Goal: Task Accomplishment & Management: Manage account settings

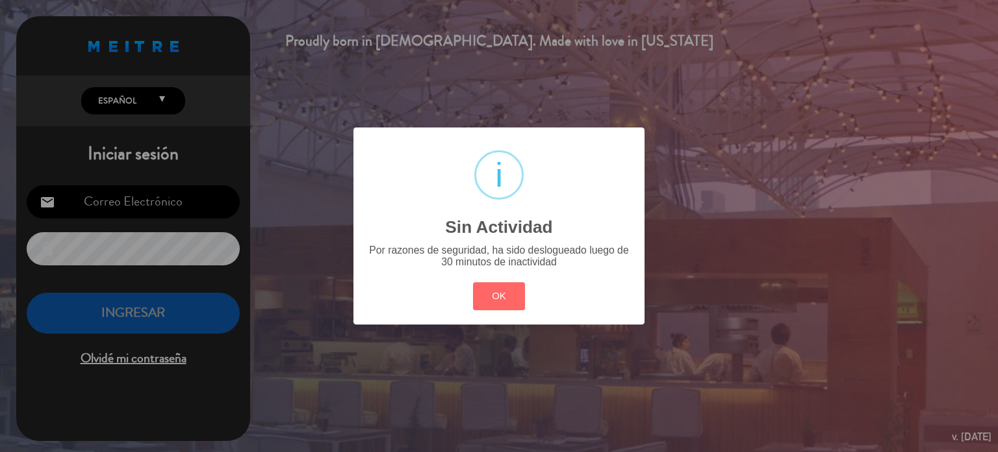
click at [510, 282] on button "OK" at bounding box center [499, 296] width 53 height 28
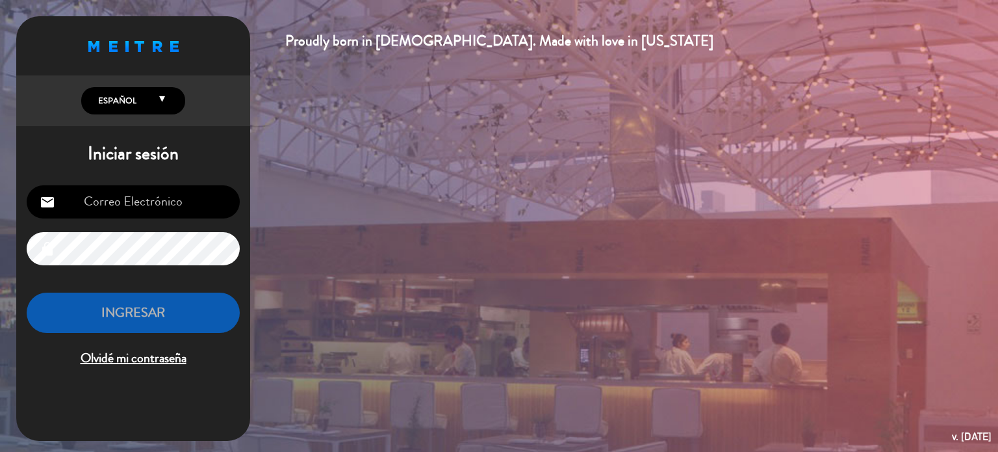
click at [121, 215] on input "email" at bounding box center [133, 201] width 213 height 33
type input "eventos@patagoniabariloche.com"
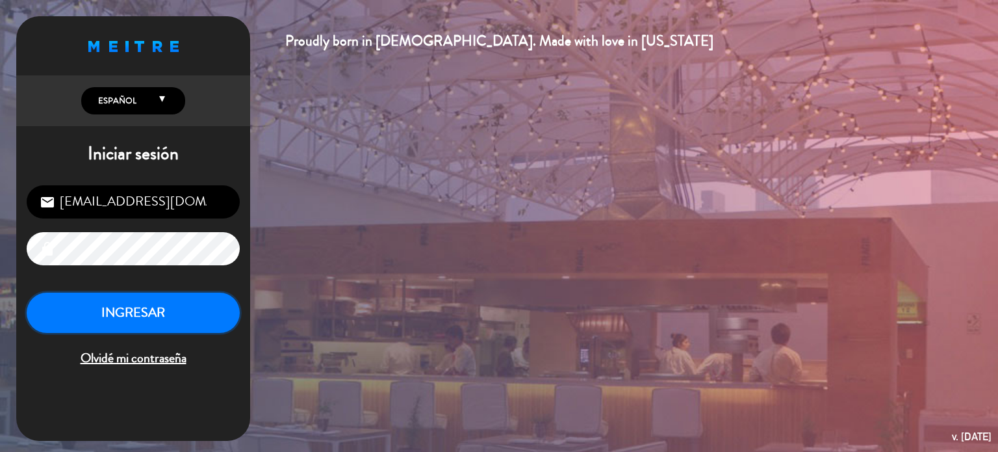
click at [30, 324] on button "INGRESAR" at bounding box center [133, 312] width 213 height 41
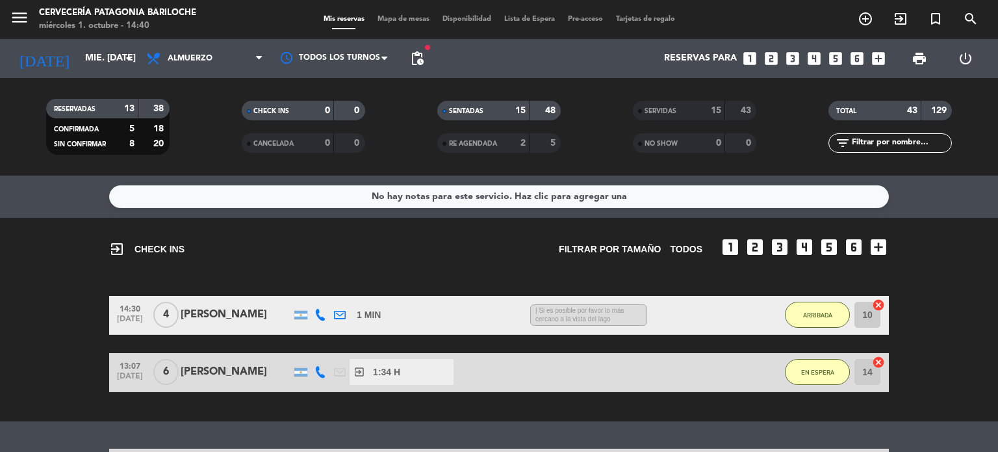
click at [394, 16] on span "Mapa de mesas" at bounding box center [403, 19] width 65 height 7
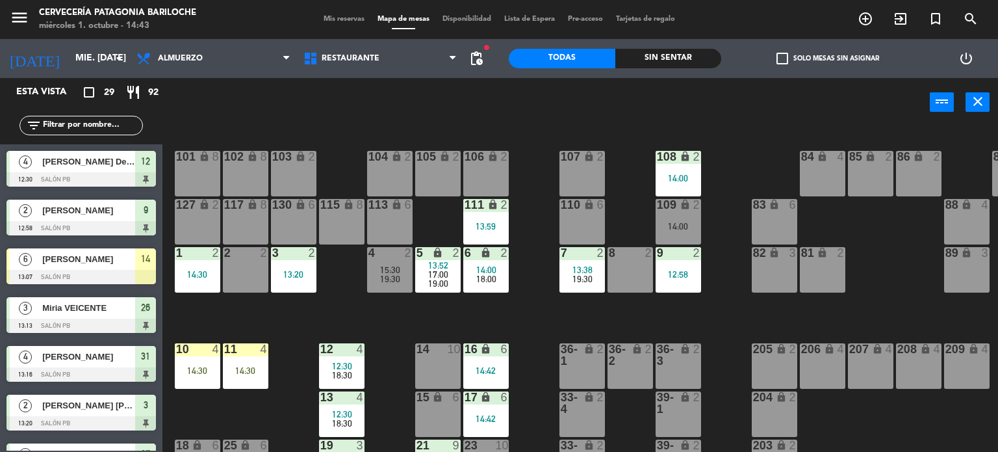
click at [532, 229] on div "101 lock 8 102 lock 8 104 lock 2 105 lock 2 106 lock 2 103 lock 2 107 lock 2 10…" at bounding box center [585, 289] width 826 height 325
click at [686, 226] on div "14:00" at bounding box center [678, 226] width 45 height 9
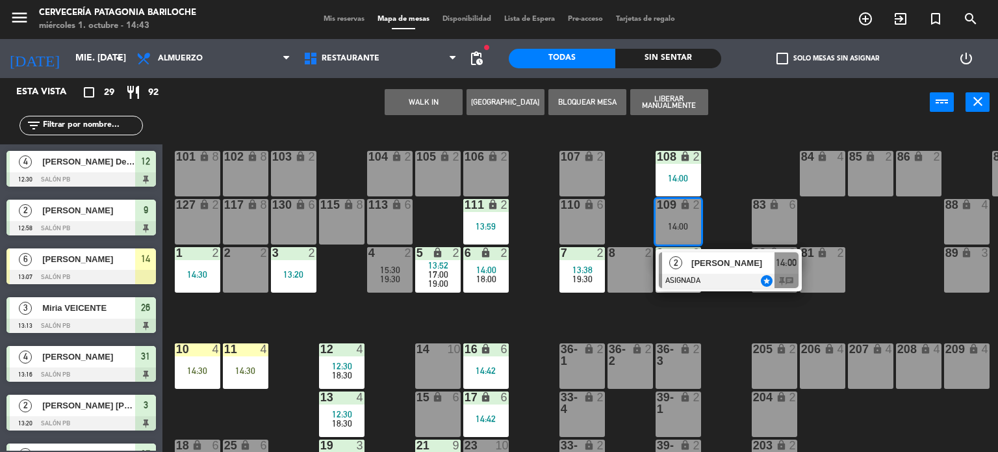
click at [737, 343] on div "101 lock 8 102 lock 8 104 lock 2 105 lock 2 106 lock 2 103 lock 2 107 lock 2 10…" at bounding box center [585, 289] width 826 height 325
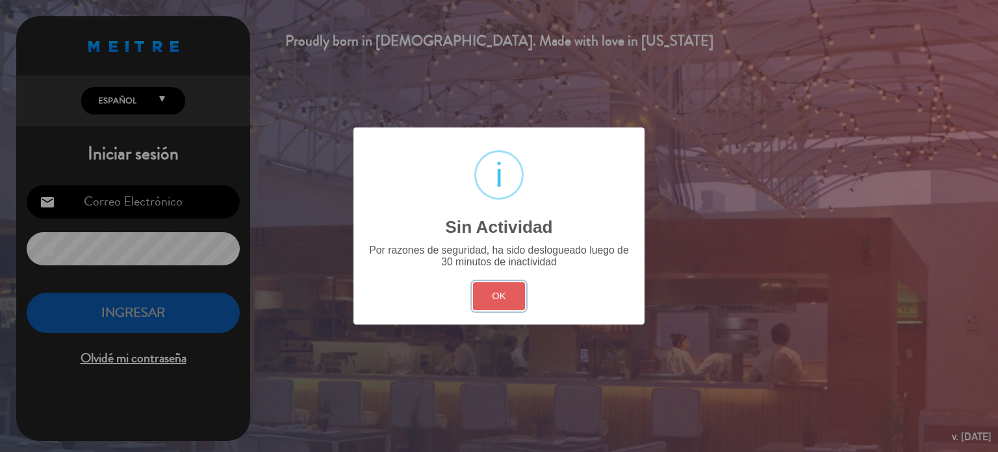
click at [497, 299] on button "OK" at bounding box center [499, 296] width 53 height 28
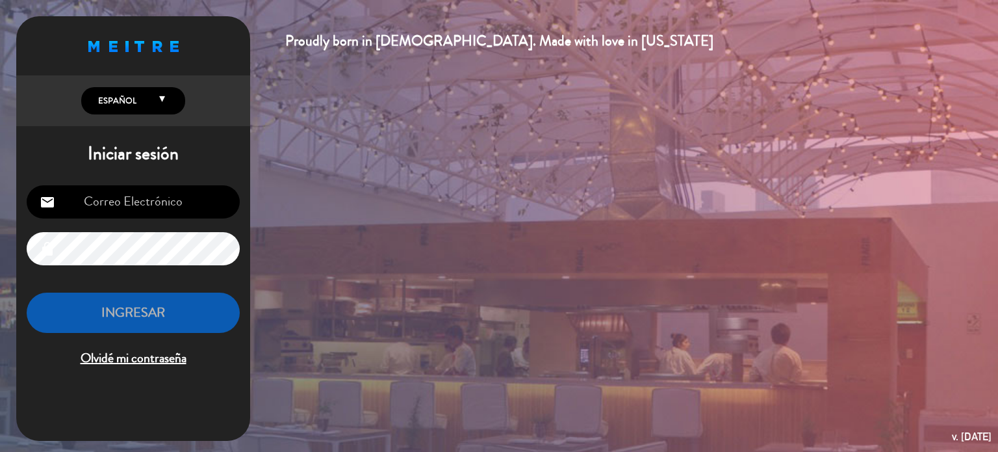
click at [140, 196] on input "email" at bounding box center [133, 201] width 213 height 33
type input "eventos@patagoniabariloche.com"
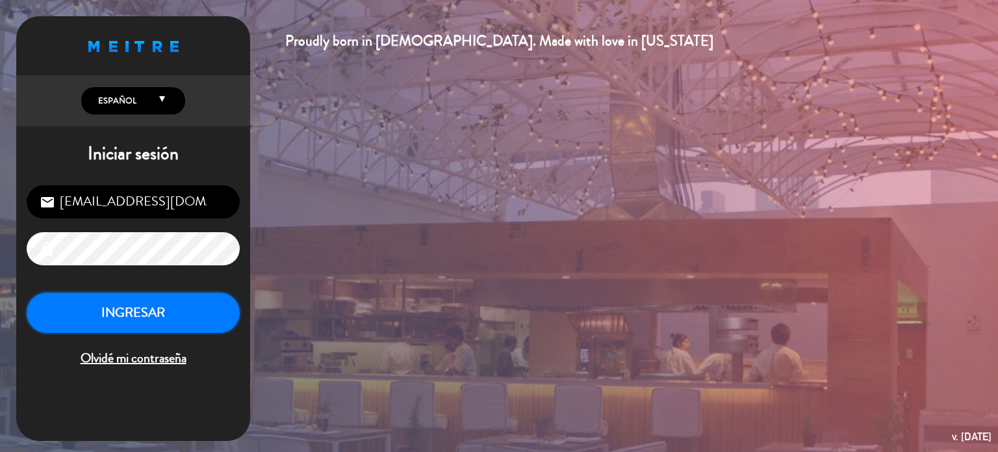
click at [109, 301] on button "INGRESAR" at bounding box center [133, 312] width 213 height 41
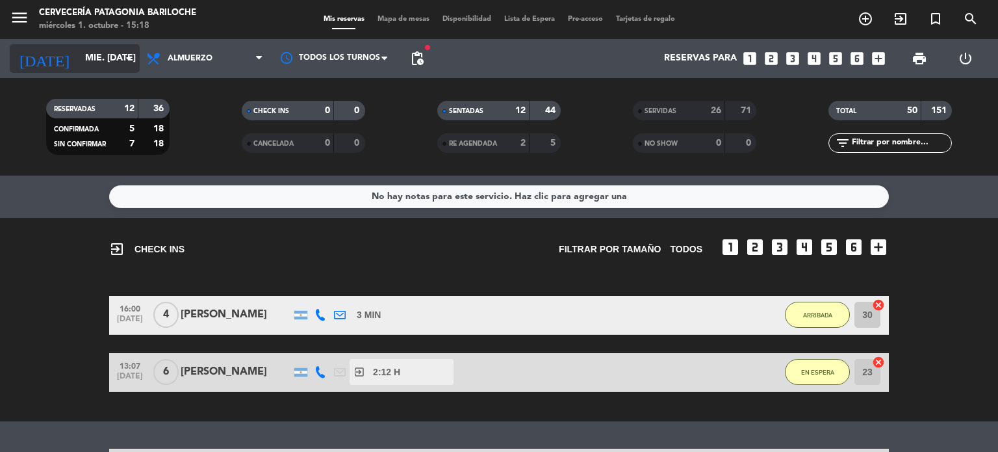
click at [79, 66] on input "mié. 1 oct." at bounding box center [140, 58] width 123 height 23
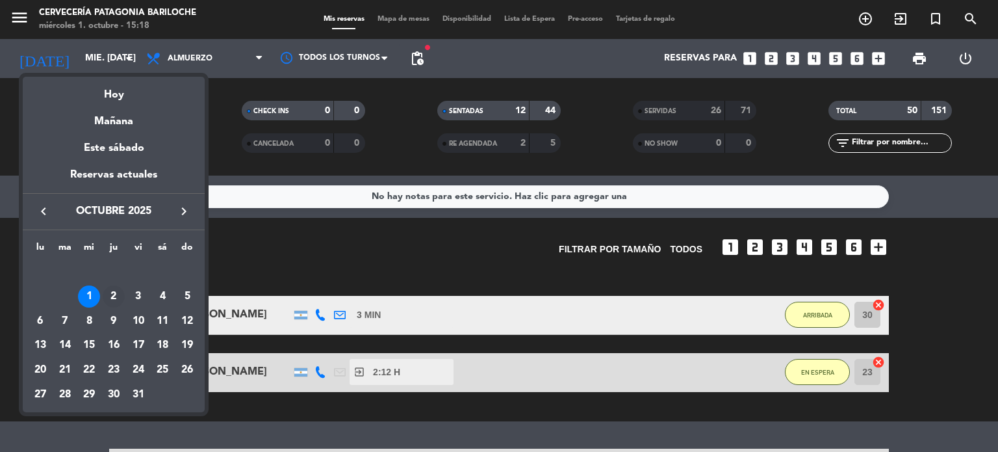
click at [109, 300] on div "2" at bounding box center [114, 296] width 22 height 22
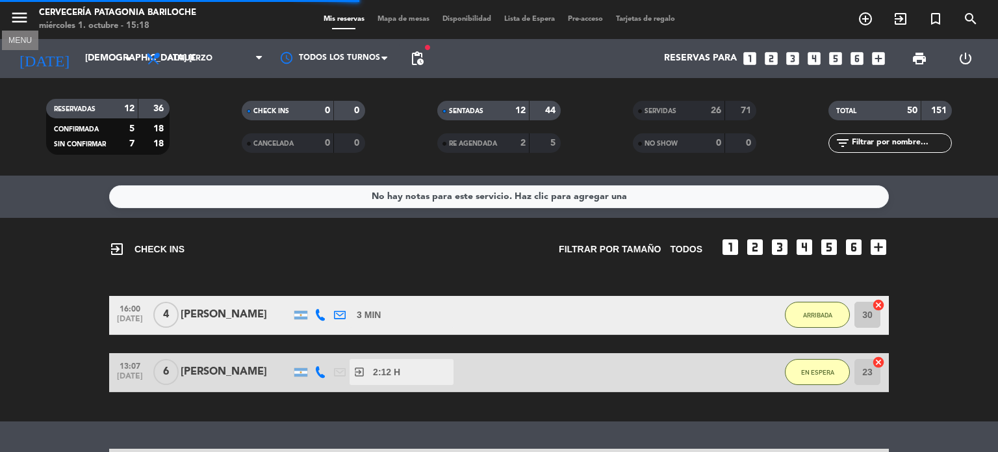
click at [23, 19] on icon "menu" at bounding box center [19, 17] width 19 height 19
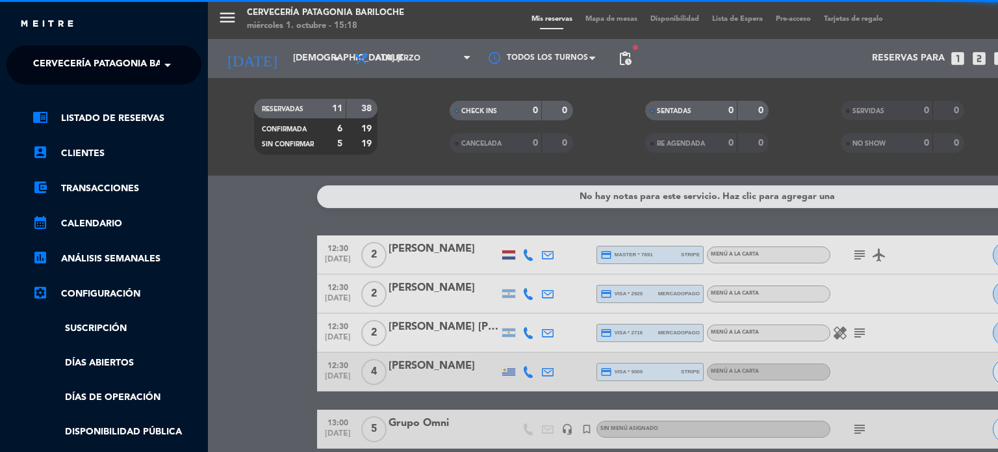
click at [146, 68] on span "Cervecería Patagonia Bariloche" at bounding box center [118, 64] width 170 height 27
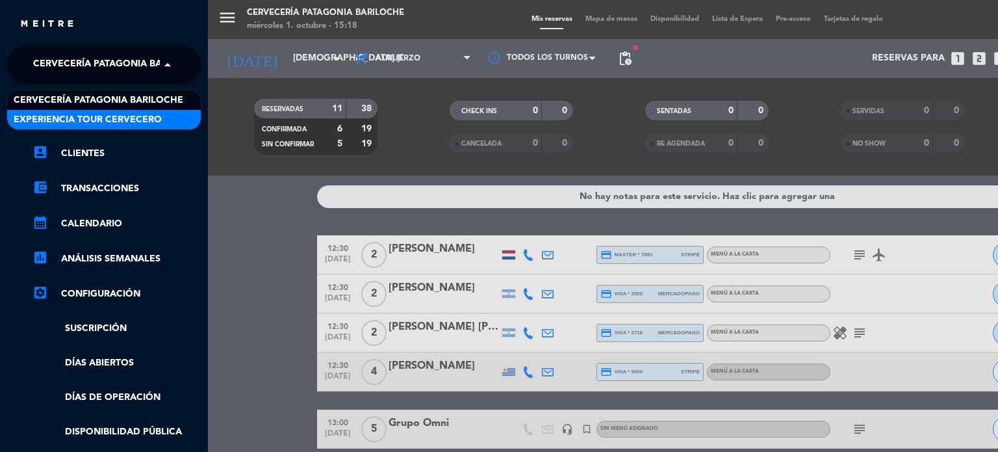
click at [133, 110] on div "Experiencia Tour Cervecero" at bounding box center [104, 119] width 194 height 19
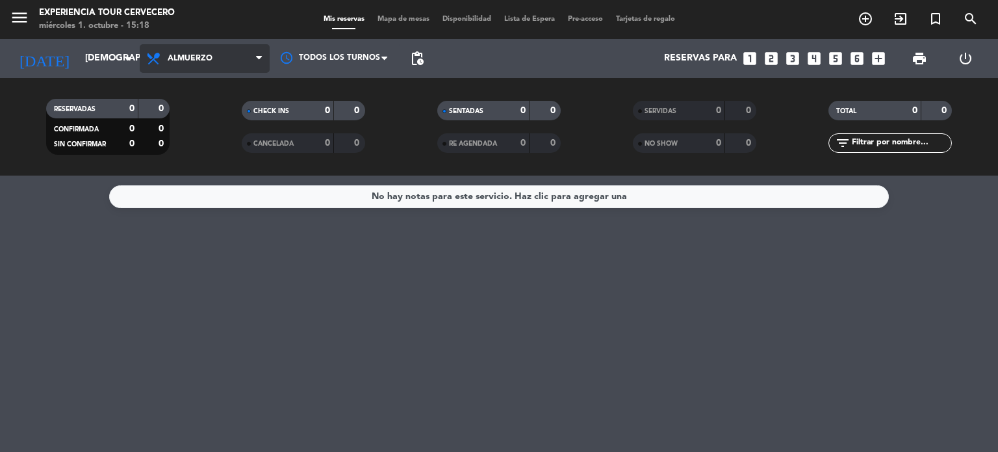
click at [208, 54] on span "Almuerzo" at bounding box center [190, 58] width 45 height 9
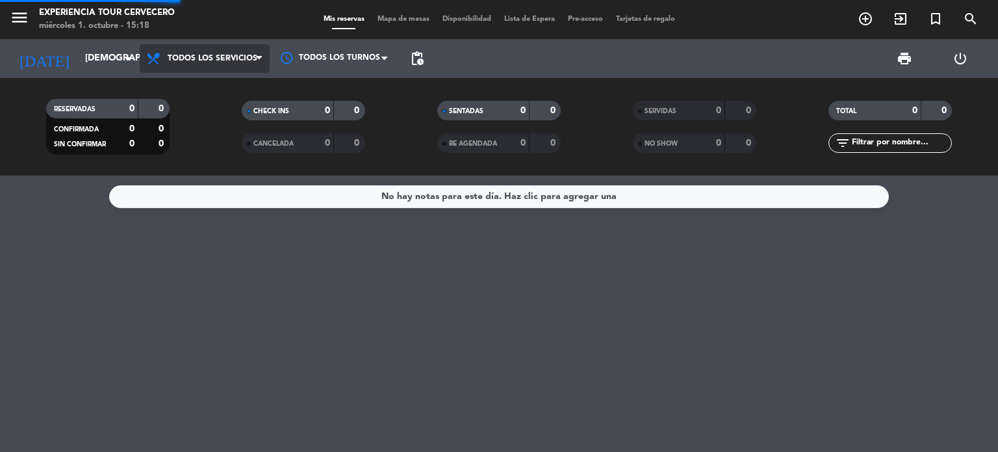
click at [194, 77] on div "Todos los servicios Almuerzo Cena Todos los servicios Todos los servicios Almue…" at bounding box center [205, 58] width 130 height 39
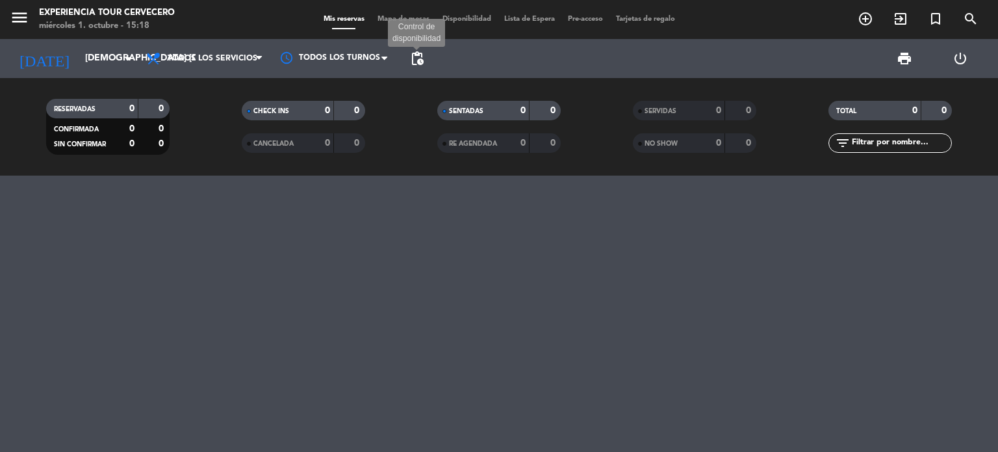
click at [422, 62] on span "pending_actions" at bounding box center [417, 59] width 16 height 16
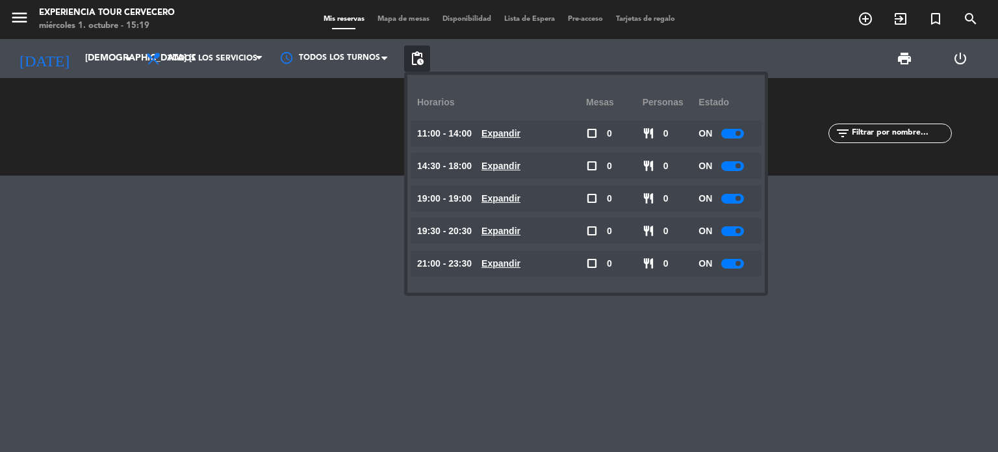
click at [422, 62] on span "pending_actions" at bounding box center [417, 59] width 16 height 16
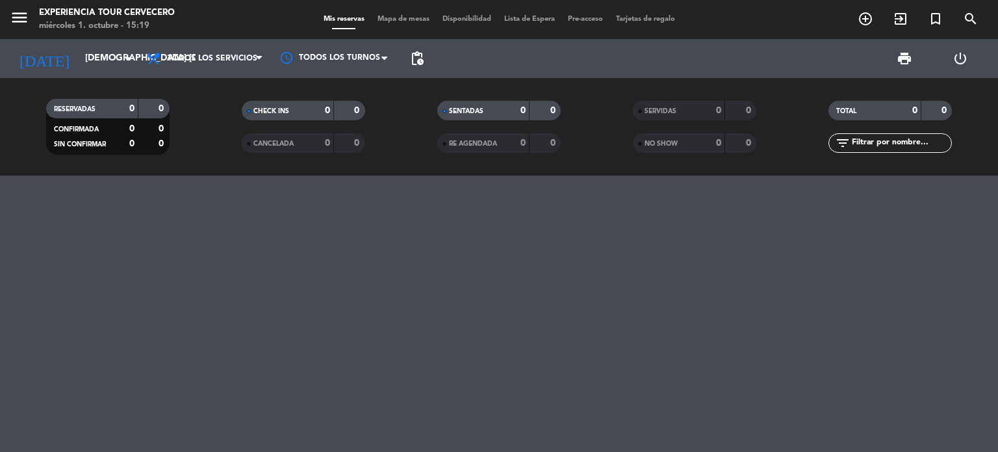
click at [251, 220] on div at bounding box center [499, 313] width 998 height 276
click at [421, 62] on span "pending_actions" at bounding box center [417, 59] width 16 height 16
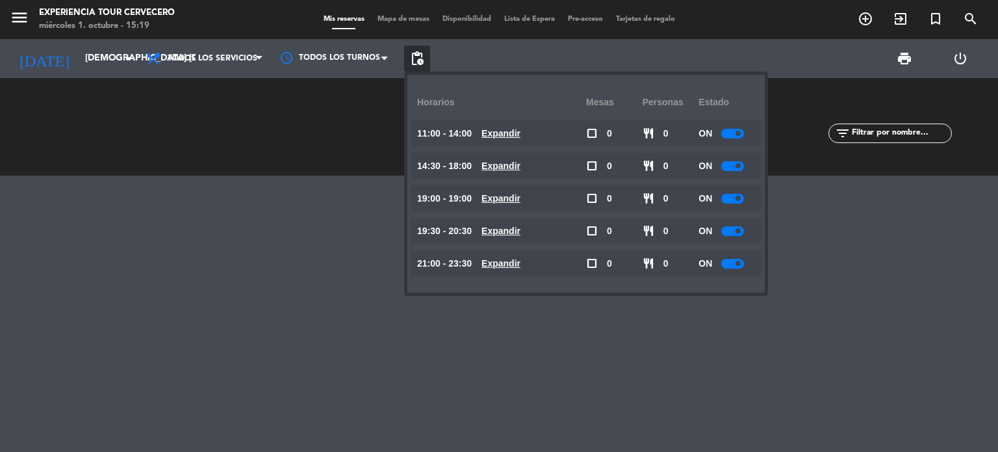
click at [744, 130] on small-switch at bounding box center [732, 134] width 23 height 10
click at [736, 131] on div at bounding box center [732, 134] width 23 height 10
click at [216, 272] on div at bounding box center [499, 313] width 998 height 276
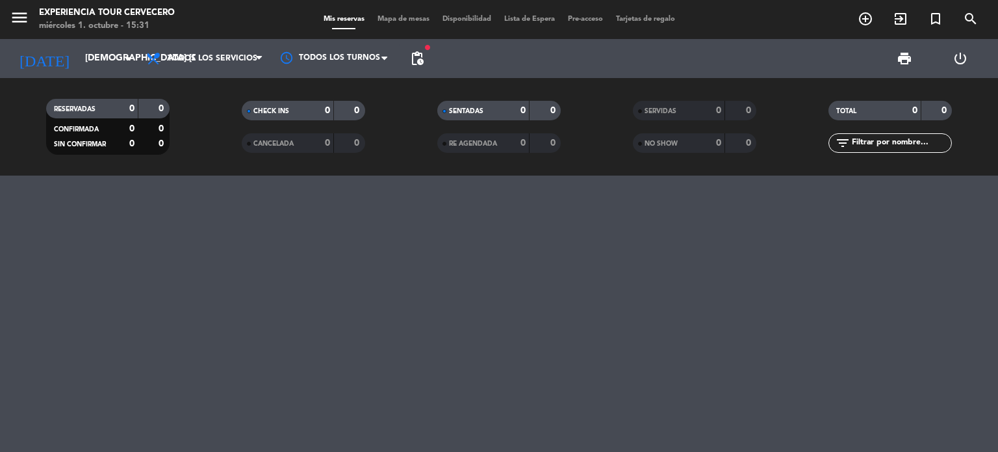
click at [407, 59] on span "pending_actions" at bounding box center [417, 58] width 26 height 26
click at [409, 59] on span "pending_actions" at bounding box center [417, 59] width 16 height 16
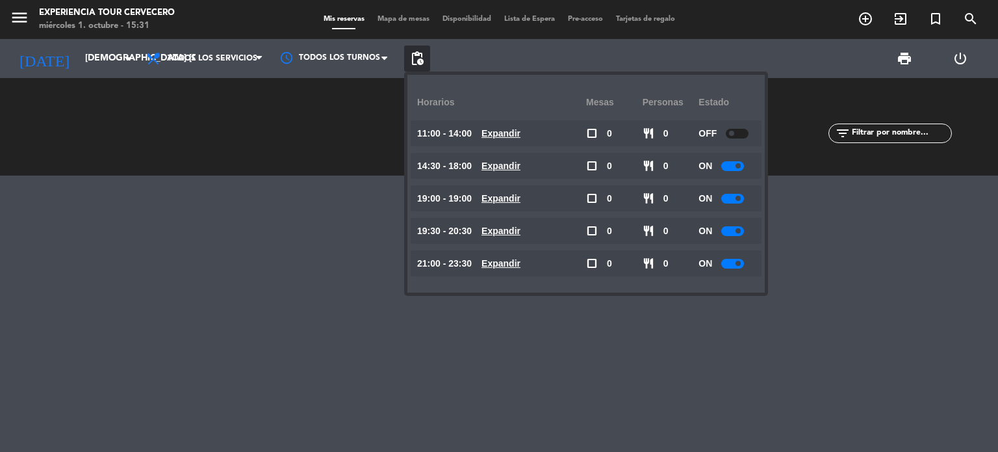
click at [409, 59] on span "pending_actions" at bounding box center [417, 59] width 16 height 16
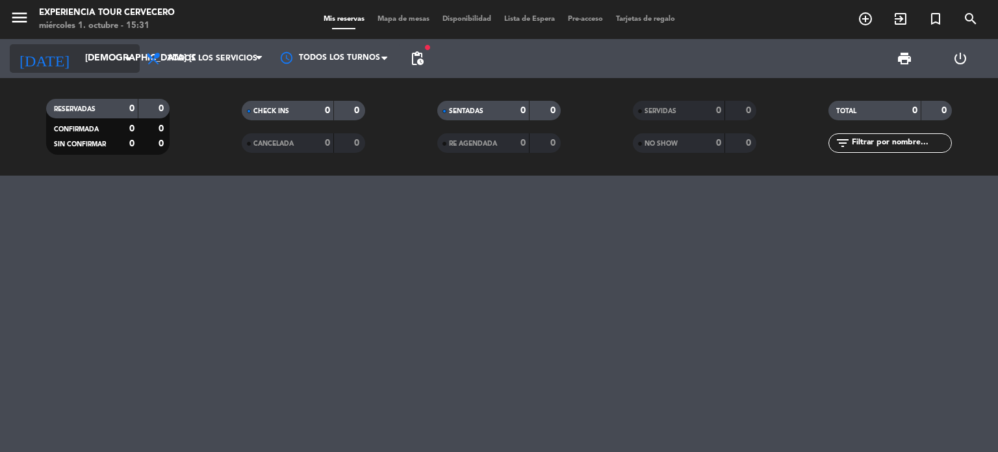
click at [87, 62] on input "[DEMOGRAPHIC_DATA] [DATE]" at bounding box center [140, 58] width 123 height 23
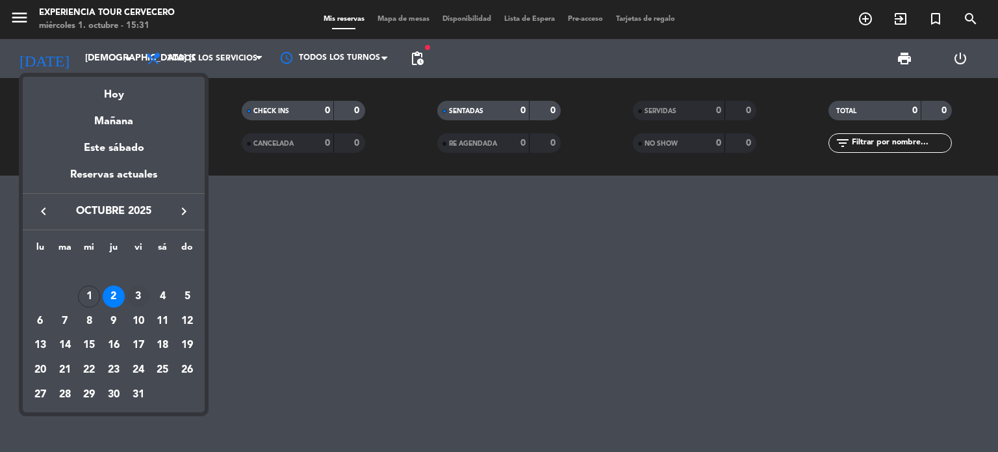
click at [137, 291] on div "3" at bounding box center [138, 296] width 22 height 22
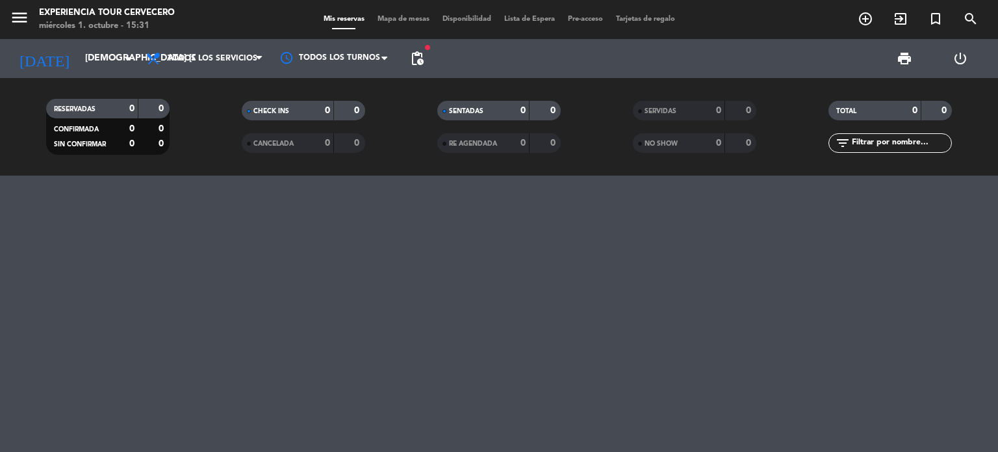
type input "vie. 3 oct."
click at [13, 19] on icon "menu" at bounding box center [19, 17] width 19 height 19
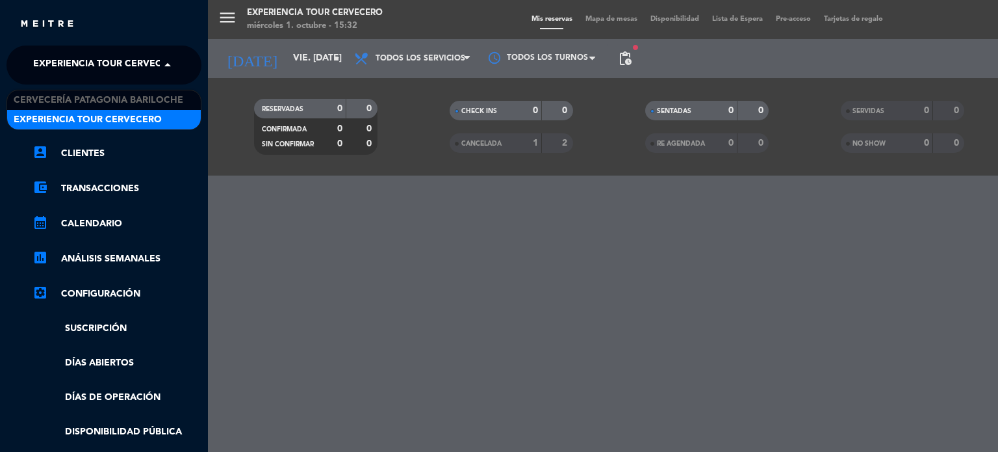
click at [161, 64] on span at bounding box center [171, 64] width 22 height 27
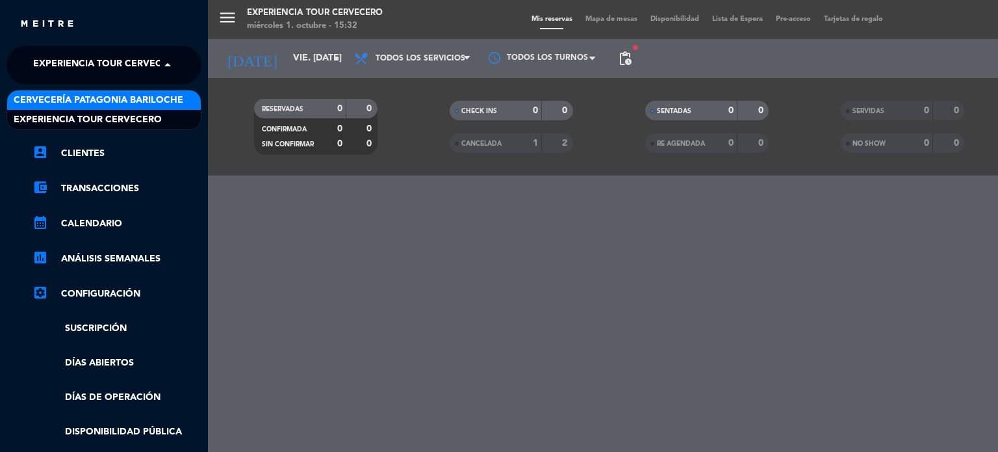
click at [146, 98] on span "Cervecería Patagonia Bariloche" at bounding box center [99, 100] width 170 height 15
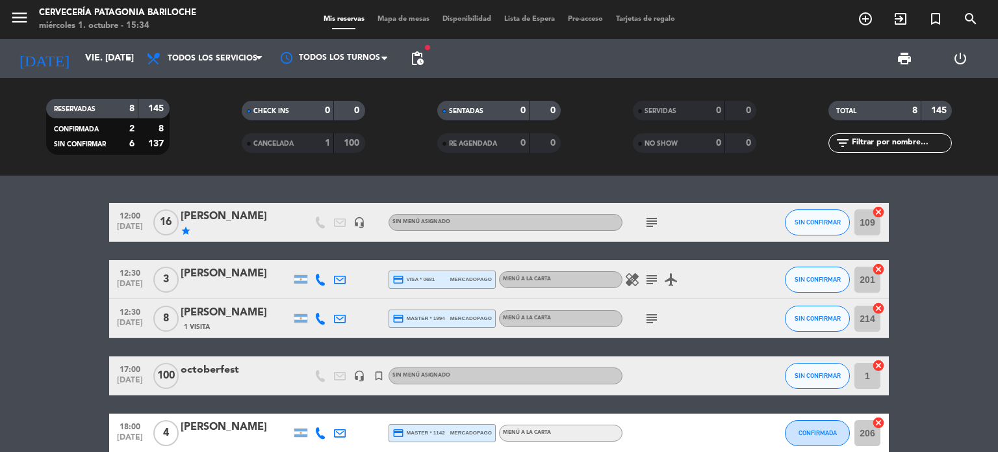
click at [365, 378] on icon "headset_mic" at bounding box center [360, 376] width 12 height 12
click at [226, 208] on div "MEL FAV" at bounding box center [236, 216] width 110 height 17
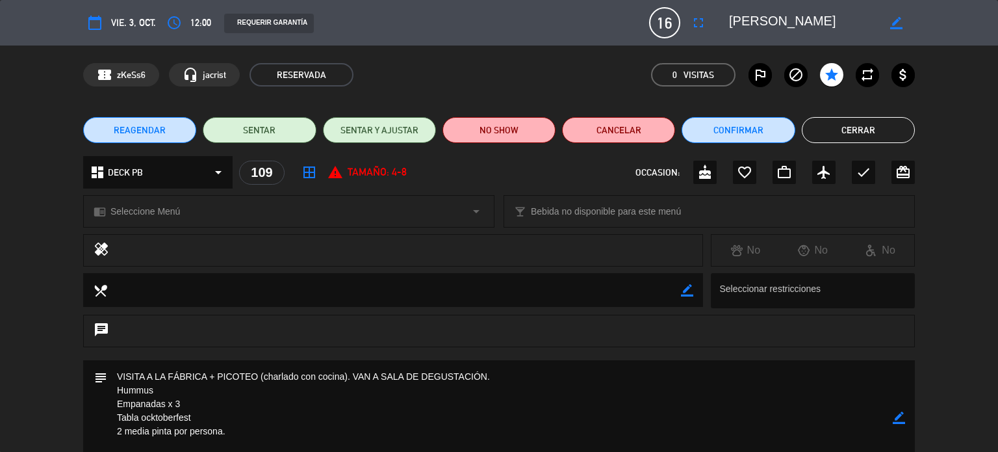
click at [131, 119] on button "REAGENDAR" at bounding box center [139, 130] width 113 height 26
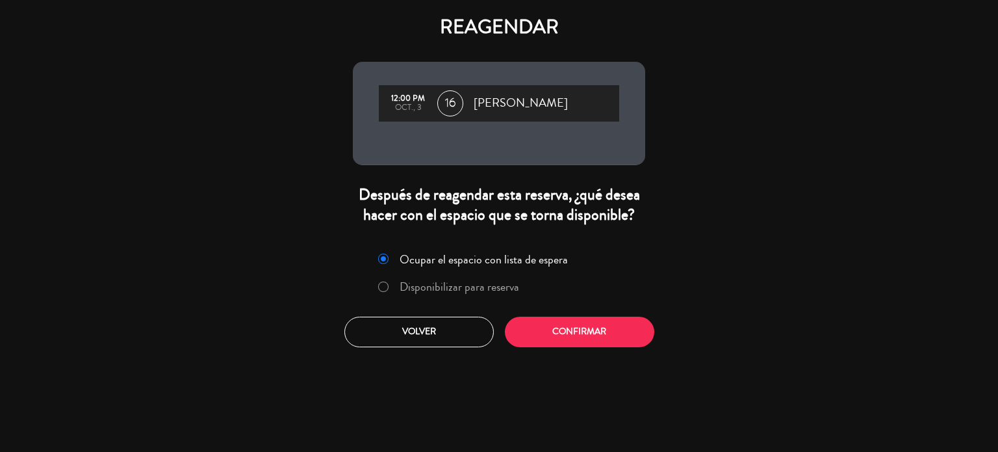
click at [457, 296] on label "Disponibilizar para reserva" at bounding box center [448, 287] width 155 height 23
click at [593, 330] on button "Confirmar" at bounding box center [579, 331] width 149 height 31
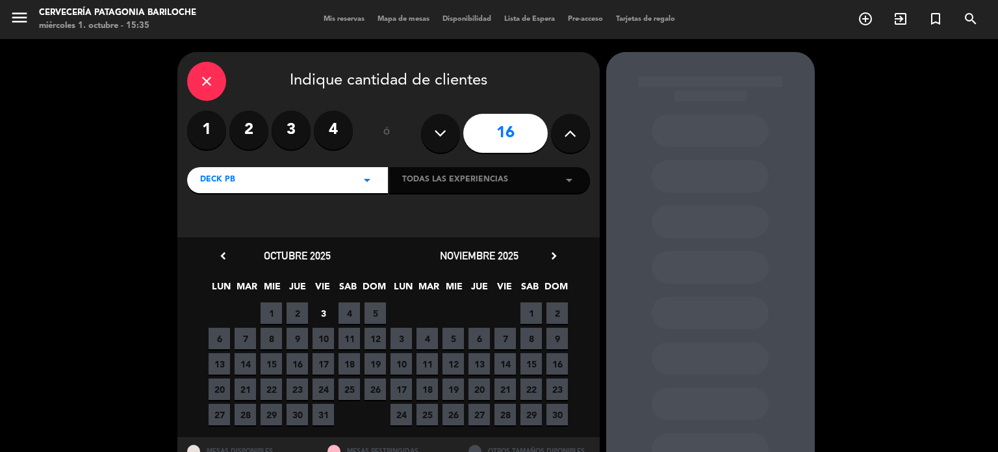
click at [291, 311] on span "2" at bounding box center [297, 312] width 21 height 21
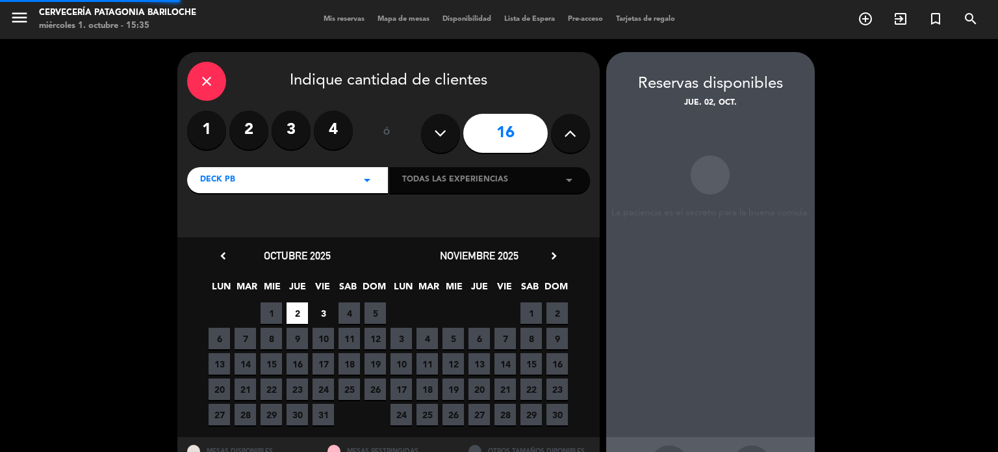
scroll to position [52, 0]
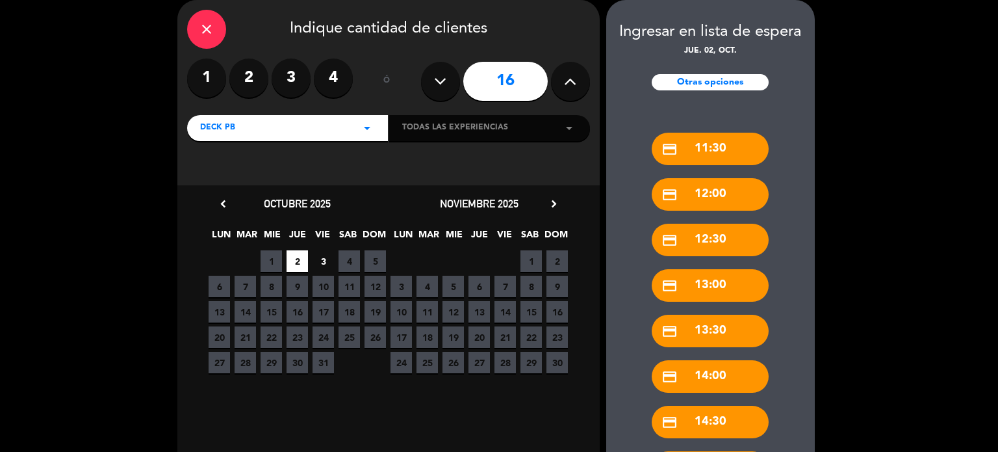
click at [713, 194] on div "credit_card 12:00" at bounding box center [710, 194] width 117 height 32
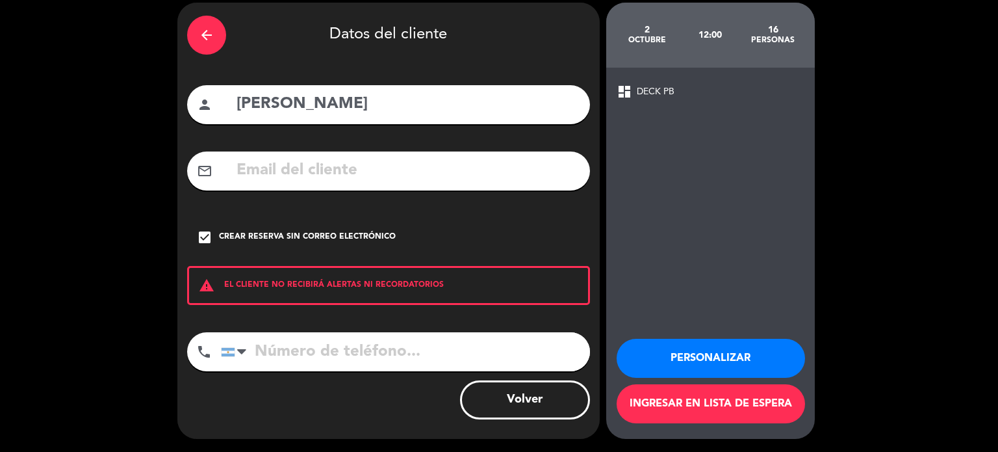
click at [759, 353] on button "Personalizar" at bounding box center [711, 358] width 188 height 39
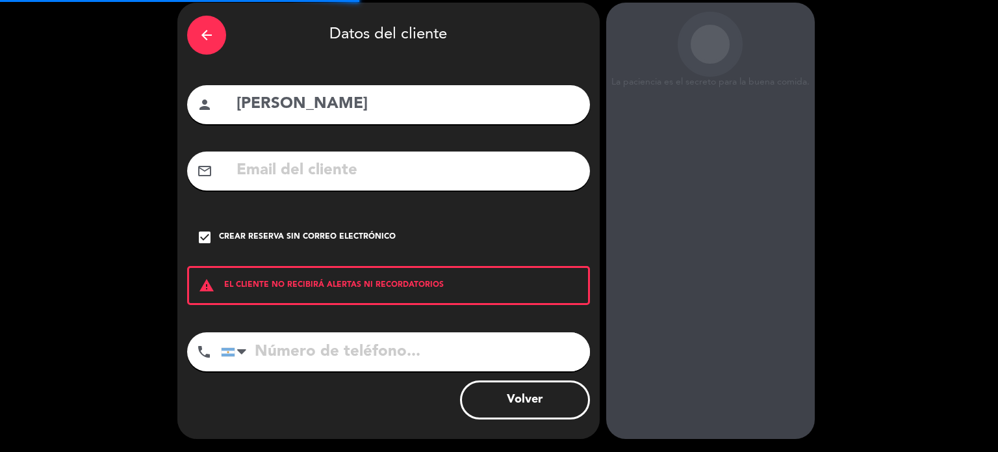
scroll to position [52, 0]
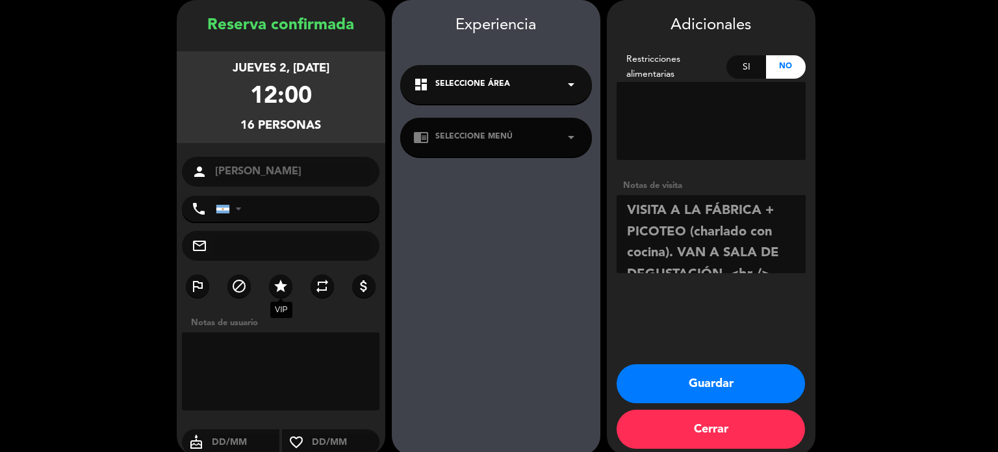
click at [291, 283] on label "star" at bounding box center [280, 285] width 23 height 23
click at [736, 371] on button "Guardar" at bounding box center [711, 383] width 188 height 39
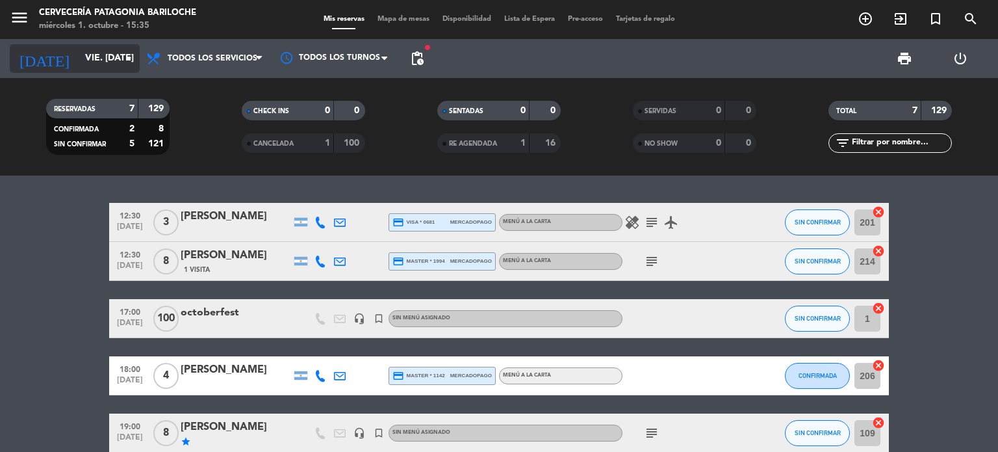
click at [44, 51] on icon "[DATE]" at bounding box center [44, 58] width 69 height 29
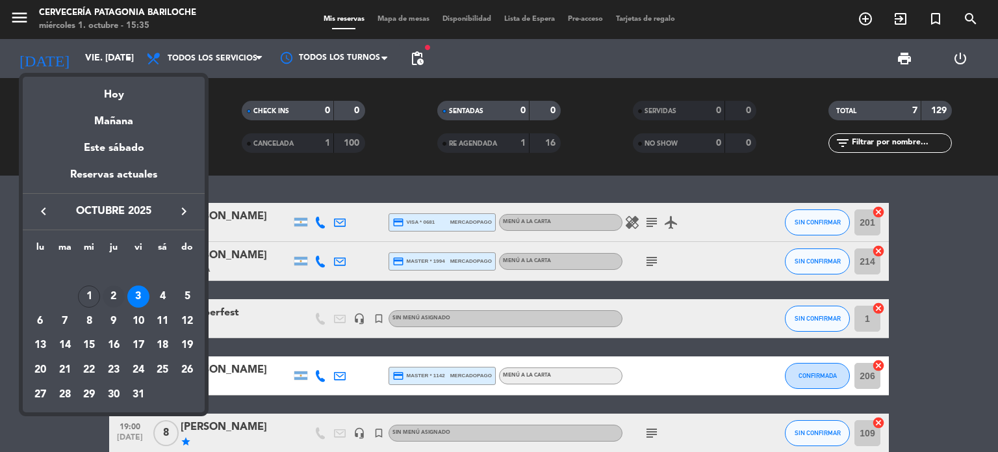
click at [115, 299] on div "2" at bounding box center [114, 296] width 22 height 22
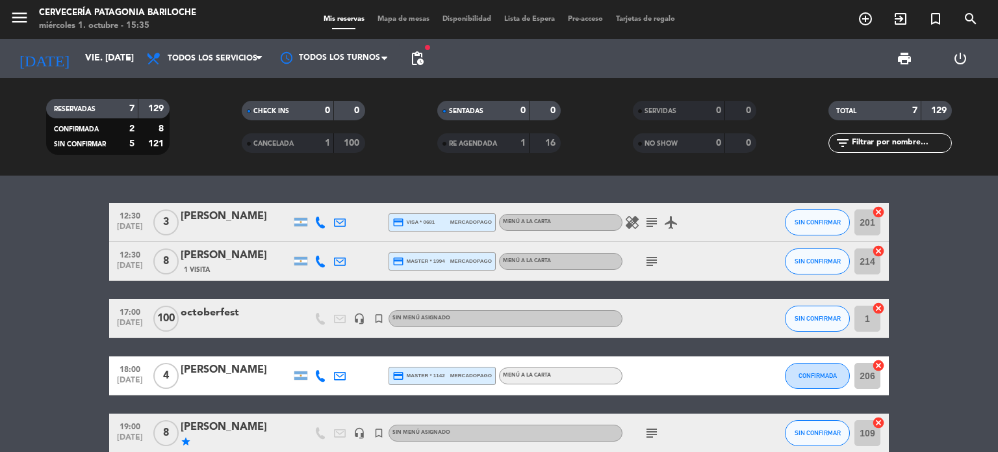
type input "[DEMOGRAPHIC_DATA] [DATE]"
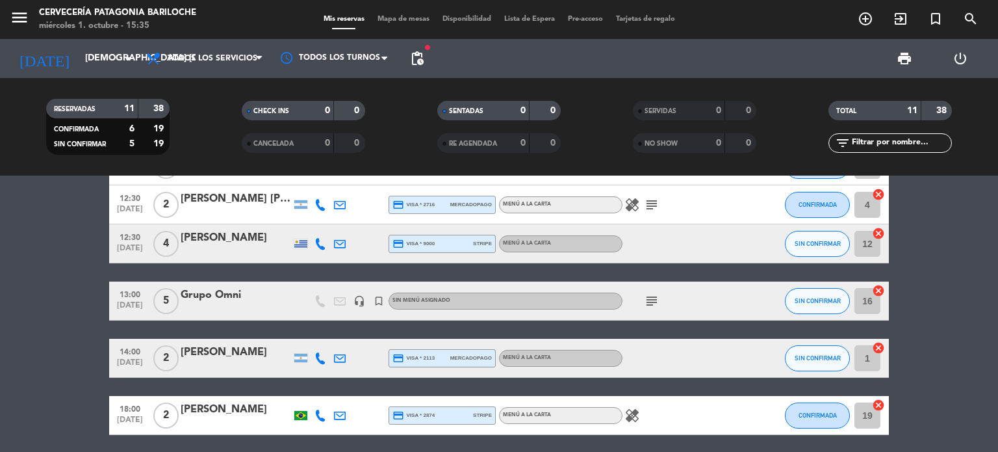
scroll to position [109, 0]
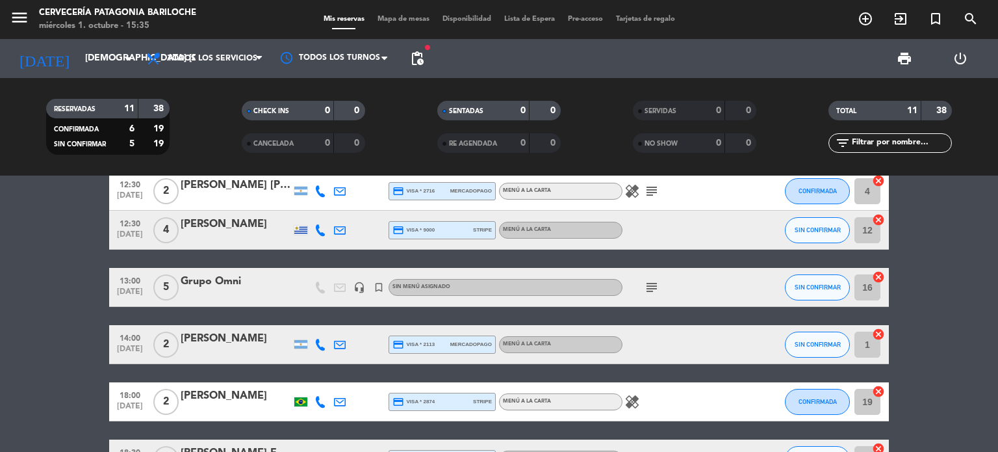
click at [223, 279] on div "Grupo Omni" at bounding box center [236, 281] width 110 height 17
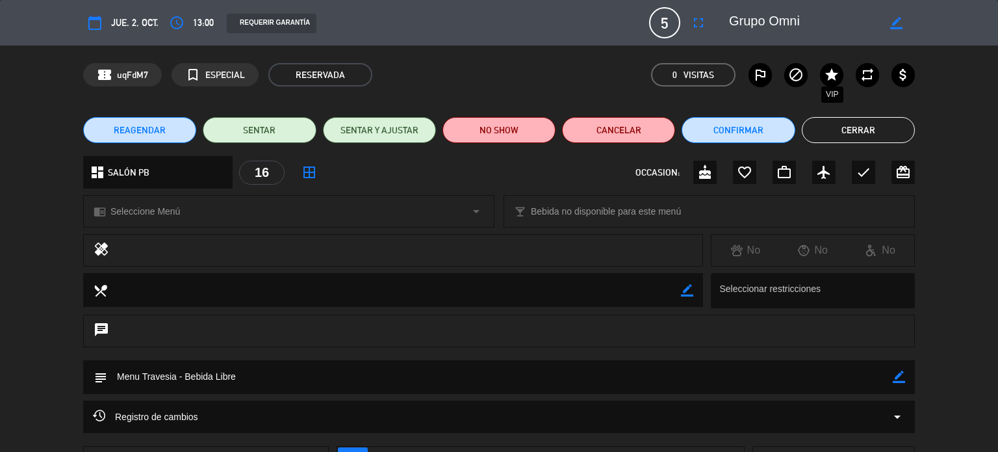
click at [827, 73] on icon "star" at bounding box center [832, 75] width 16 height 16
click at [858, 140] on button "Cerrar" at bounding box center [858, 130] width 113 height 26
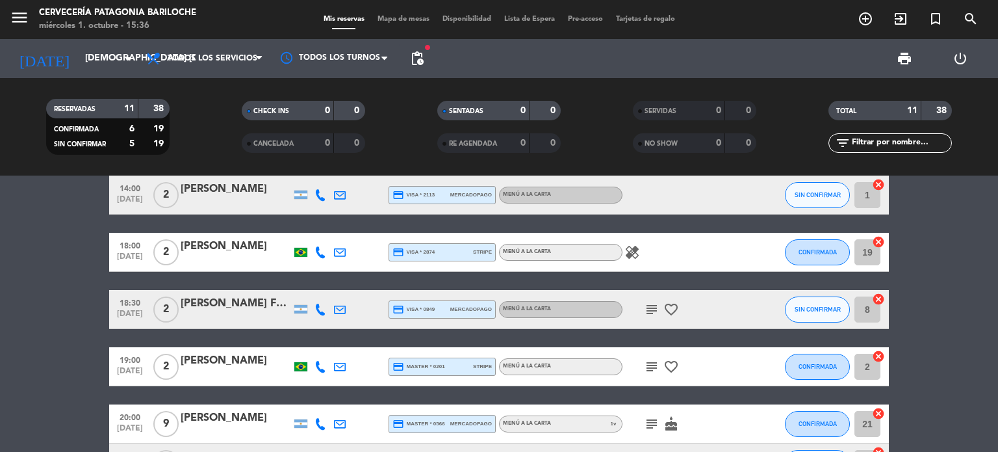
scroll to position [0, 0]
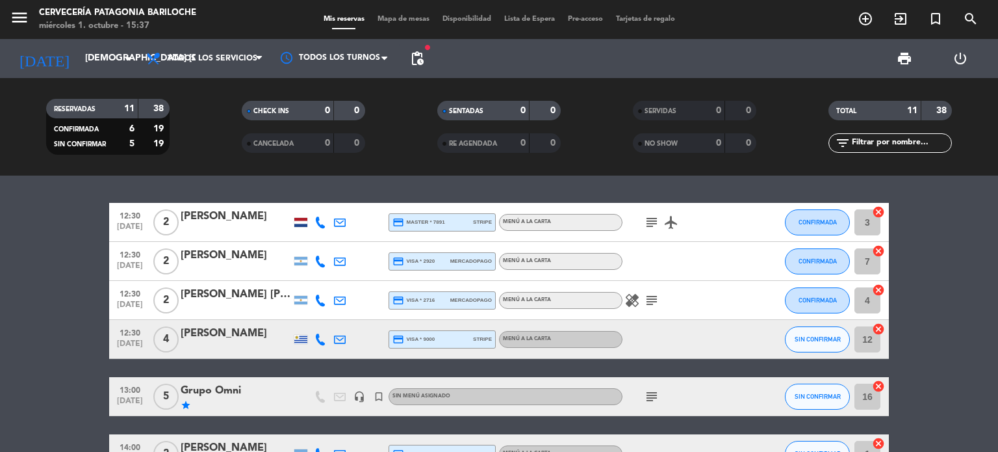
click at [893, 144] on input "text" at bounding box center [901, 143] width 101 height 14
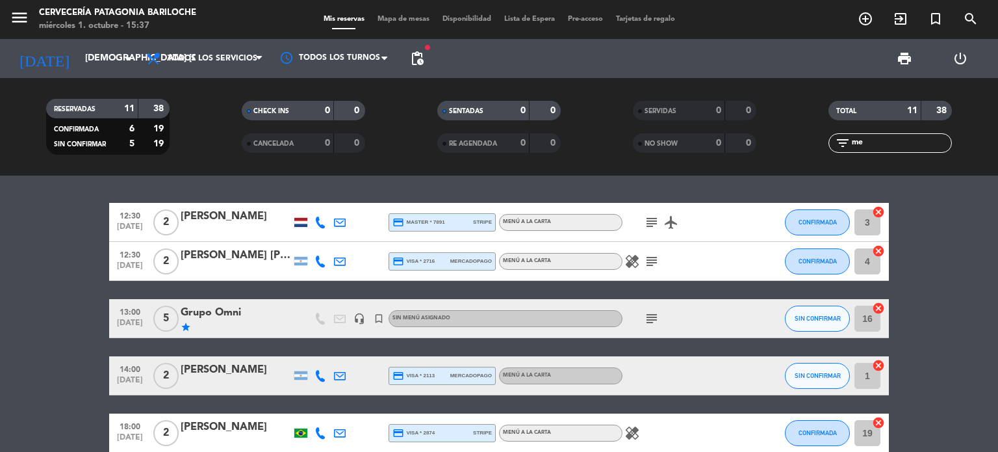
type input "[PERSON_NAME]"
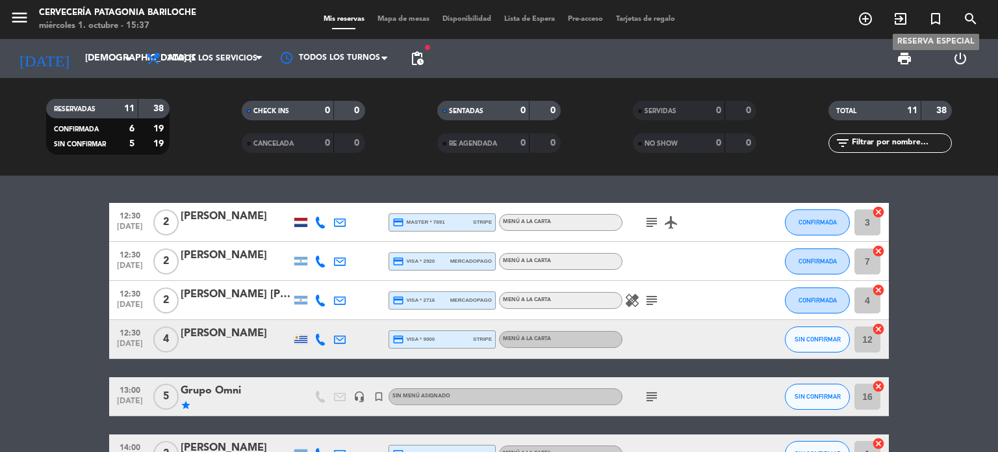
click at [938, 23] on icon "turned_in_not" at bounding box center [936, 19] width 16 height 16
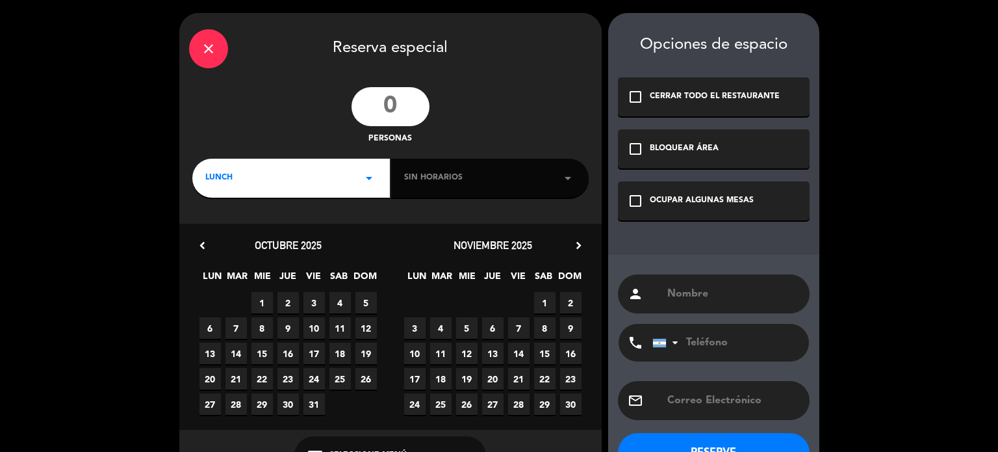
click at [408, 88] on input "number" at bounding box center [391, 106] width 78 height 39
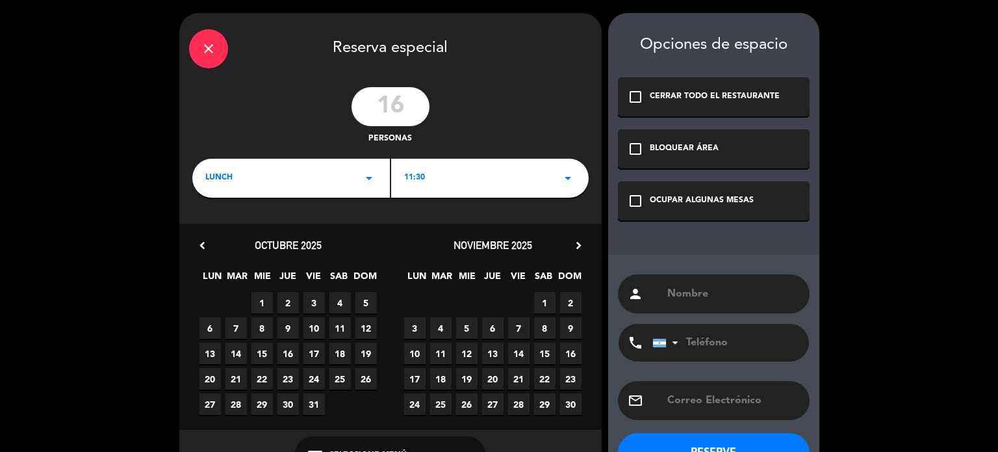
type input "16"
click at [291, 306] on span "2" at bounding box center [288, 302] width 21 height 21
click at [541, 166] on div "11:30 arrow_drop_down" at bounding box center [490, 178] width 198 height 39
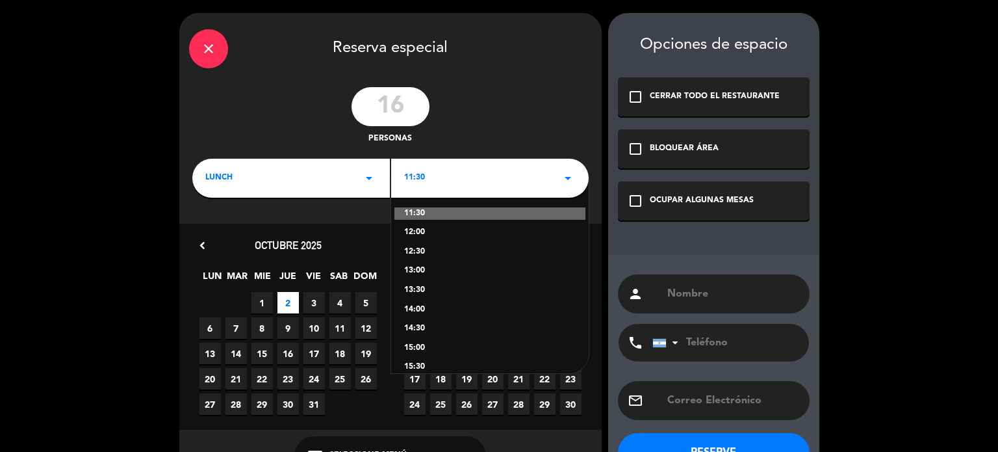
click at [437, 233] on div "12:00" at bounding box center [490, 232] width 172 height 13
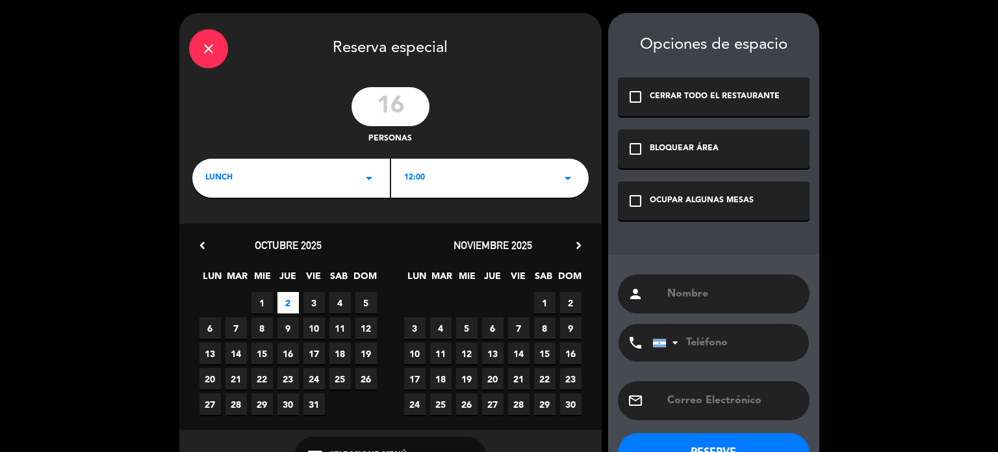
click at [677, 193] on div "check_box_outline_blank OCUPAR ALGUNAS MESAS" at bounding box center [714, 200] width 192 height 39
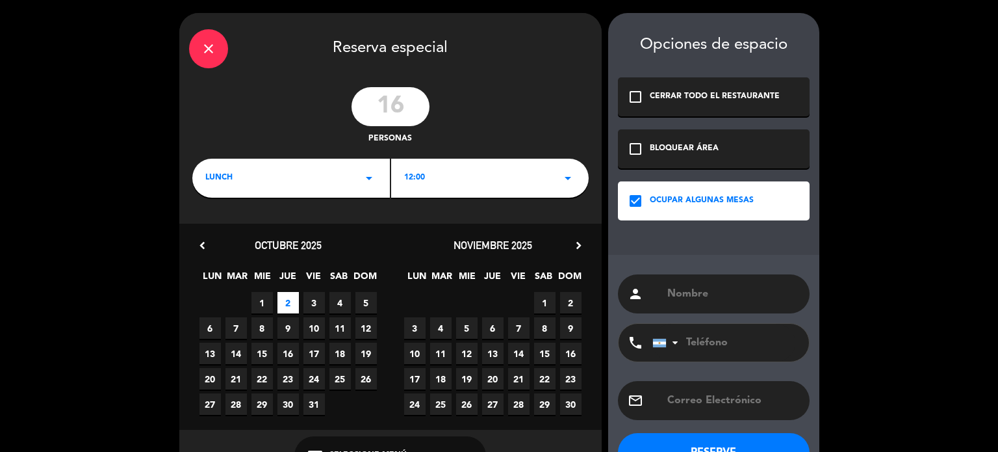
click at [703, 287] on input "text" at bounding box center [733, 294] width 134 height 18
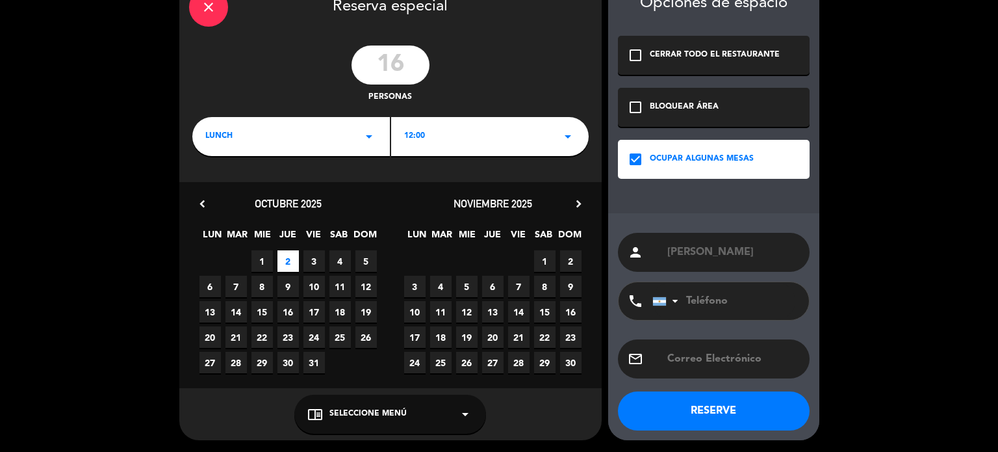
scroll to position [42, 0]
type input "[PERSON_NAME]"
click at [737, 418] on button "RESERVE" at bounding box center [714, 410] width 192 height 39
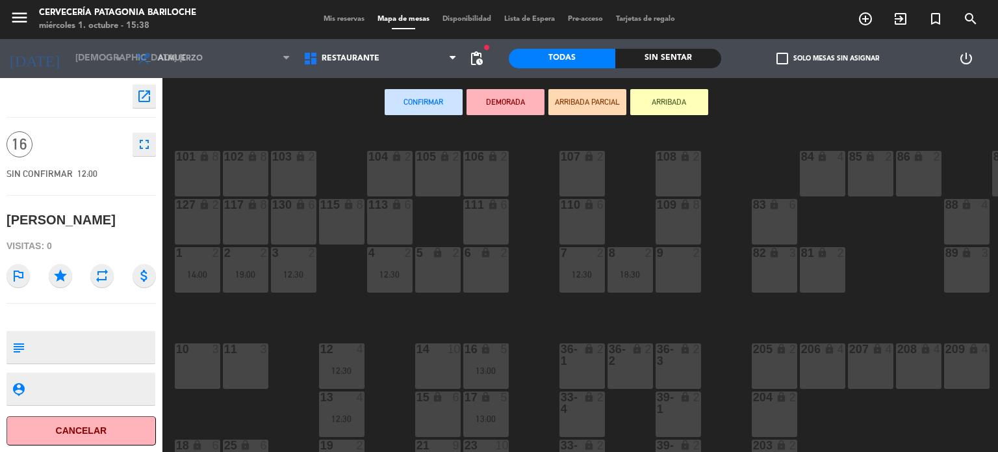
click at [87, 339] on textarea at bounding box center [92, 346] width 124 height 27
type textarea "EN SALA DEGUSTACIÓN"
click at [691, 223] on div "109 lock 8" at bounding box center [678, 221] width 45 height 45
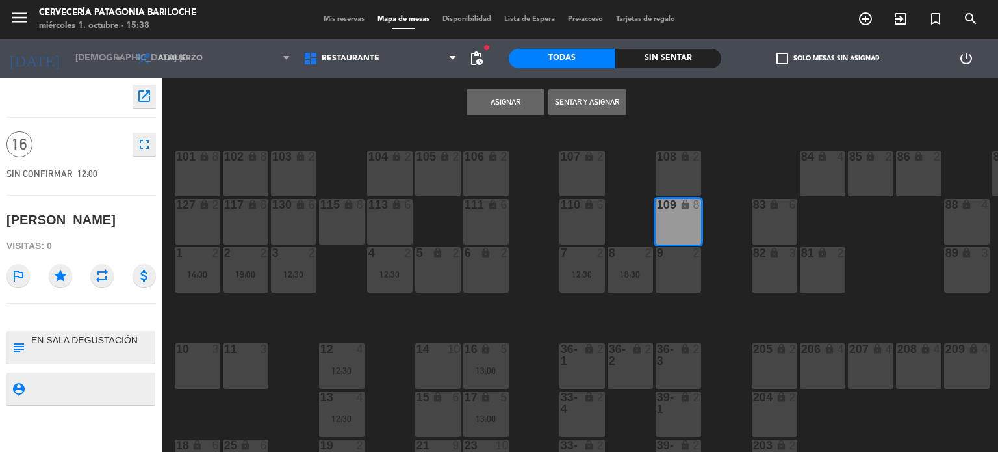
click at [511, 116] on div "Asignar Sentar y Asignar" at bounding box center [546, 102] width 768 height 49
click at [516, 108] on button "Asignar" at bounding box center [506, 102] width 78 height 26
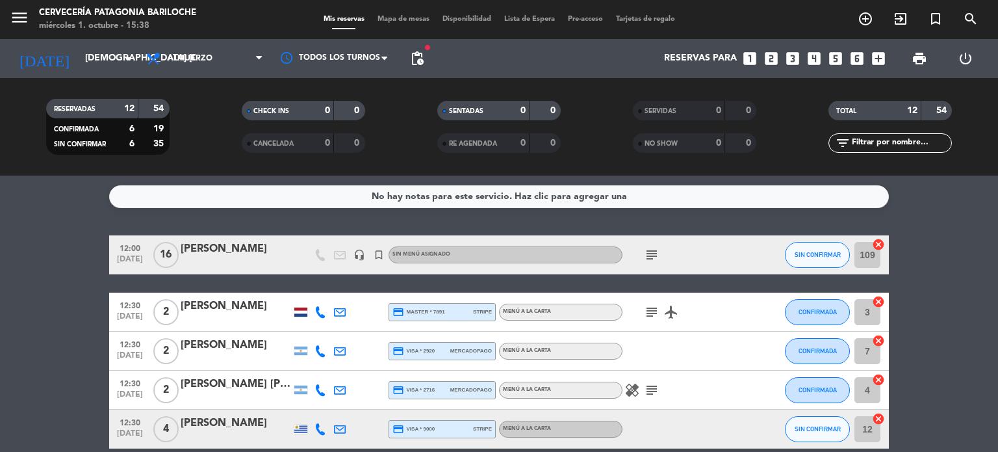
click at [242, 247] on div "[PERSON_NAME]" at bounding box center [236, 248] width 110 height 17
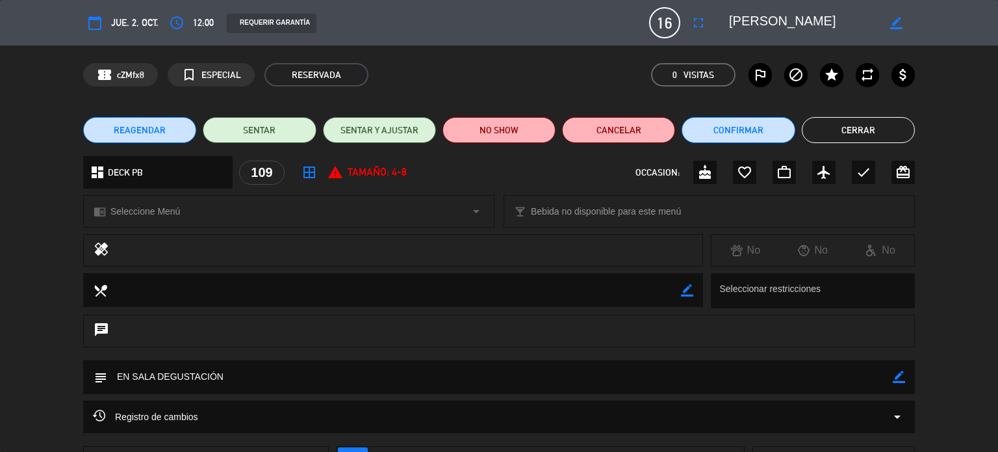
click at [903, 371] on icon "border_color" at bounding box center [899, 376] width 12 height 12
click at [898, 378] on icon at bounding box center [899, 376] width 12 height 12
click at [559, 367] on textarea at bounding box center [500, 376] width 786 height 33
click at [529, 387] on textarea at bounding box center [500, 376] width 786 height 33
click at [519, 371] on textarea at bounding box center [500, 376] width 786 height 33
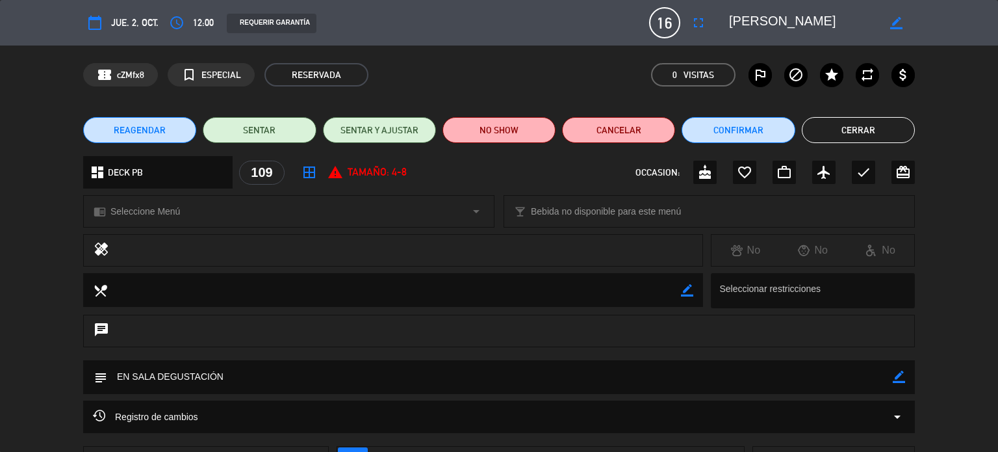
click at [890, 374] on textarea at bounding box center [500, 376] width 786 height 33
click at [901, 378] on icon "border_color" at bounding box center [899, 376] width 12 height 12
click at [412, 373] on textarea at bounding box center [500, 376] width 786 height 33
type textarea "EN SALA DEGUSTACIÓN - Menu preestablecido, ver con cocina"
click at [900, 379] on icon at bounding box center [899, 376] width 12 height 12
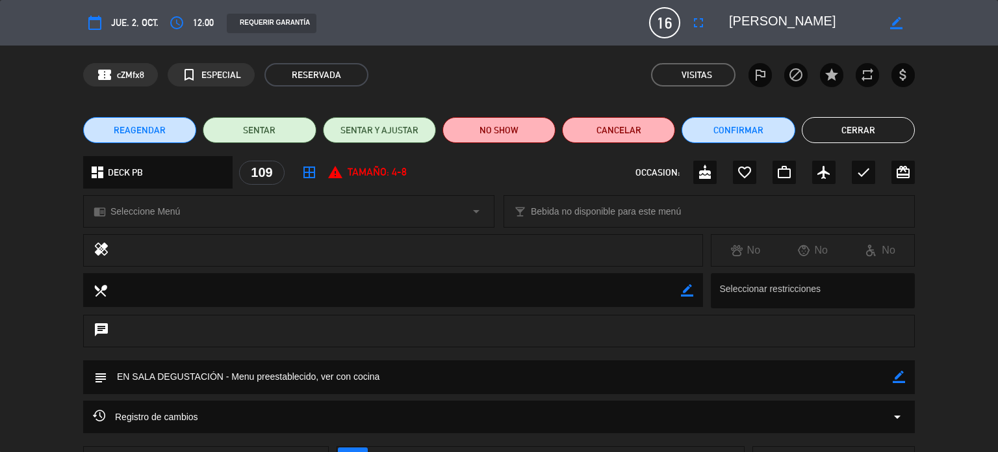
click at [869, 131] on button "Cerrar" at bounding box center [858, 130] width 113 height 26
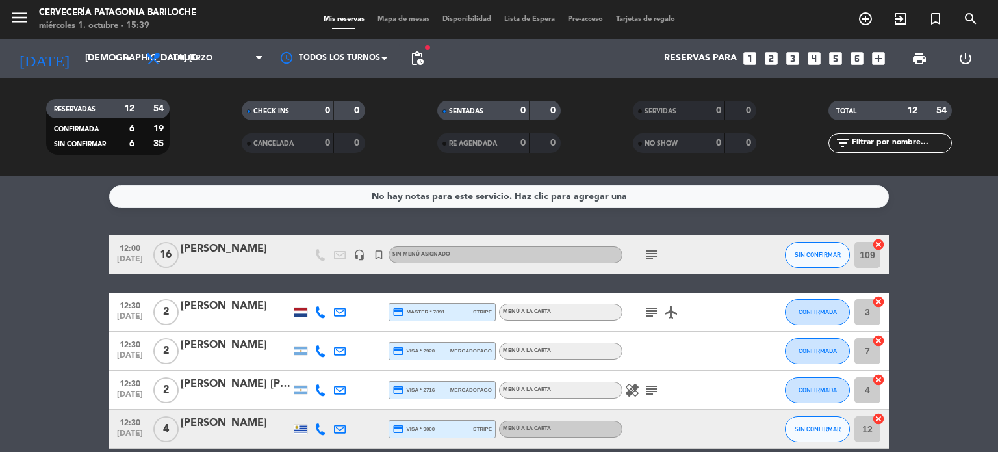
click at [278, 252] on div "[PERSON_NAME]" at bounding box center [236, 248] width 110 height 17
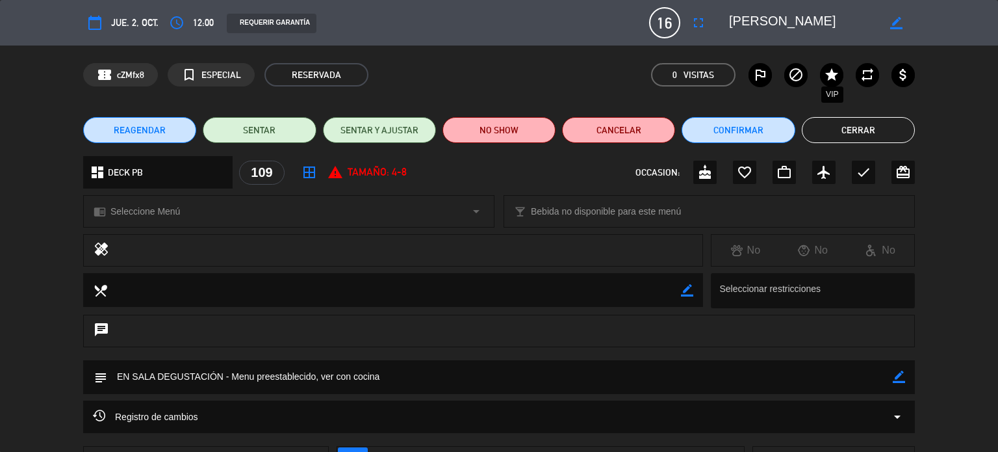
click at [838, 76] on icon "star" at bounding box center [832, 75] width 16 height 16
click at [315, 380] on textarea at bounding box center [500, 376] width 786 height 33
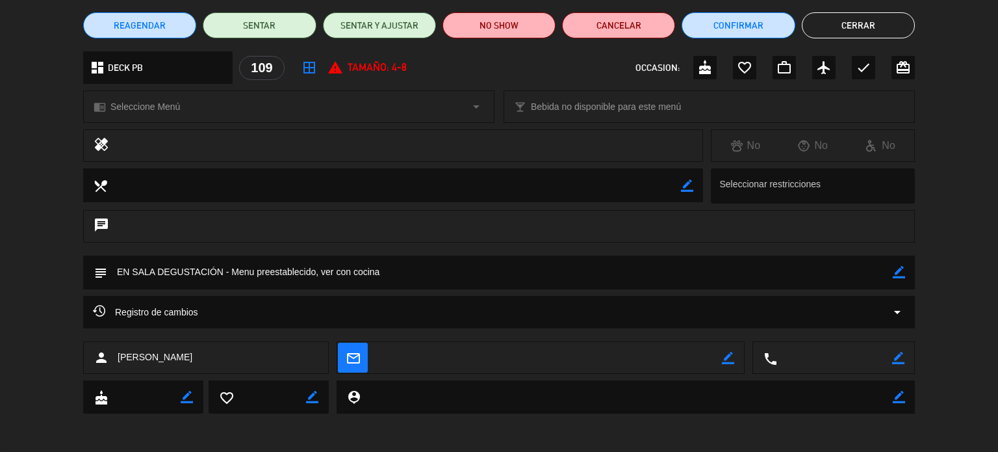
click at [857, 35] on button "Cerrar" at bounding box center [858, 25] width 113 height 26
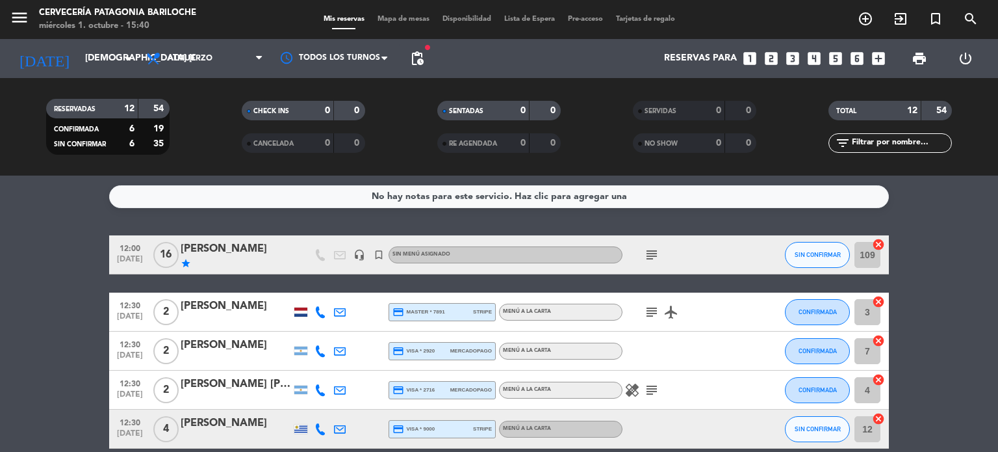
click at [280, 258] on div "star" at bounding box center [236, 263] width 110 height 10
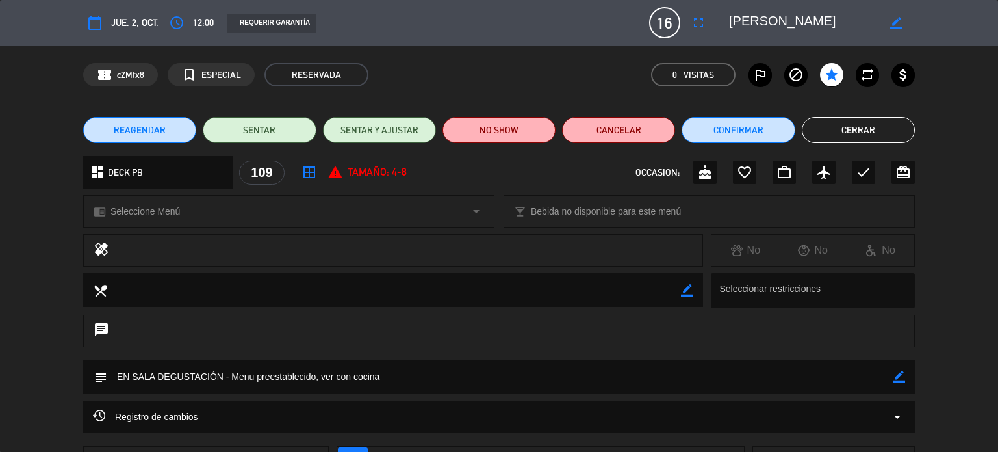
click at [853, 119] on button "Cerrar" at bounding box center [858, 130] width 113 height 26
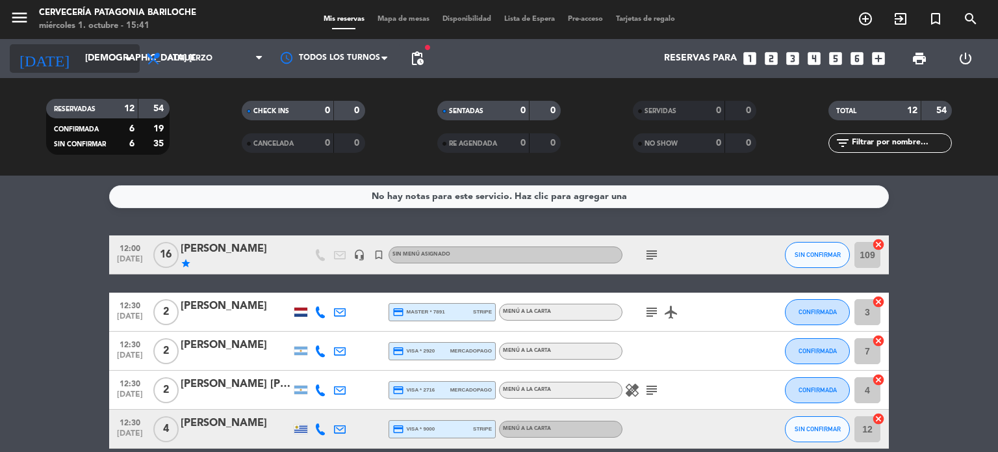
click at [79, 55] on input "[DEMOGRAPHIC_DATA] [DATE]" at bounding box center [140, 58] width 123 height 23
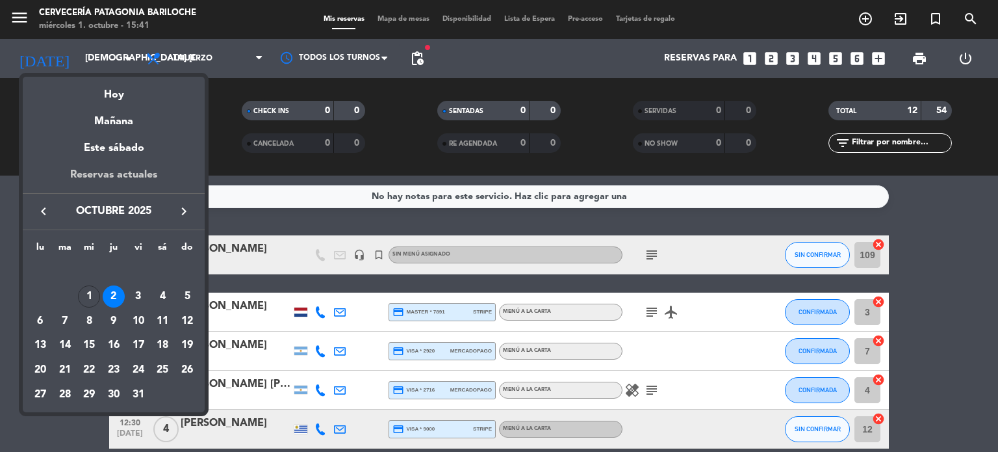
click at [115, 175] on div "Reservas actuales" at bounding box center [114, 179] width 182 height 27
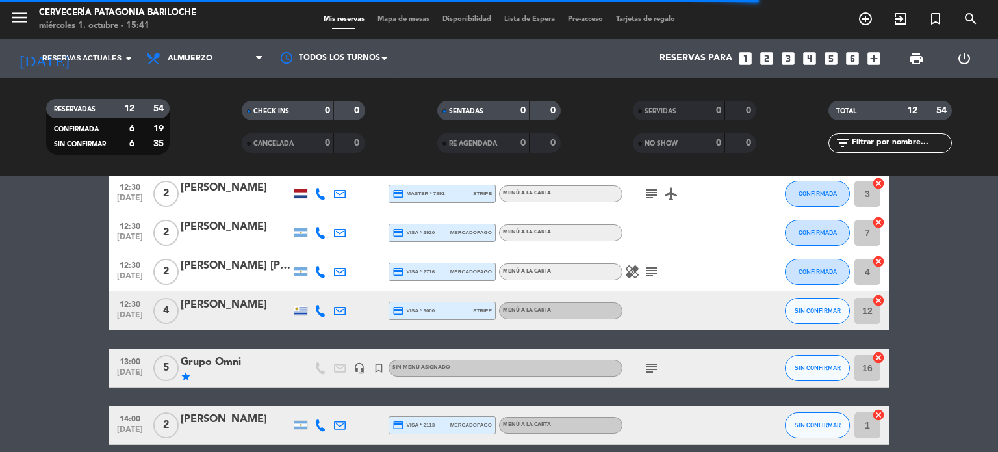
scroll to position [0, 0]
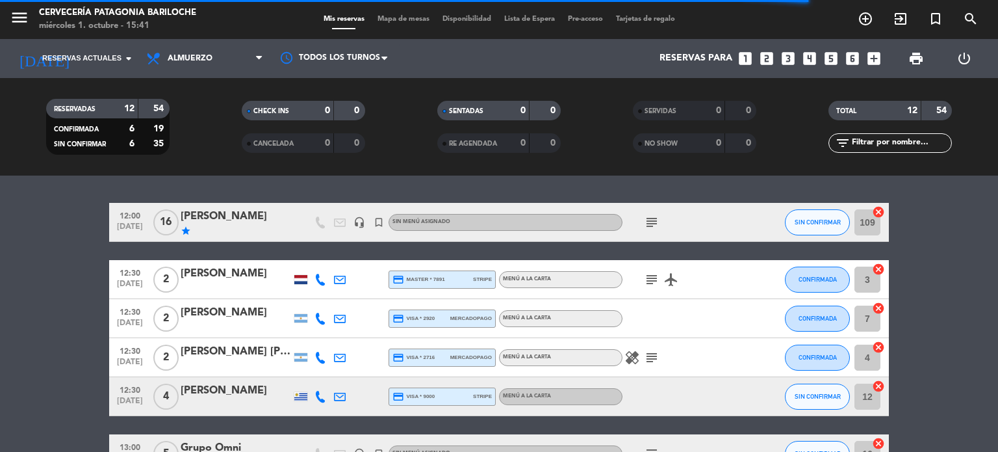
click at [116, 53] on span "Reservas actuales" at bounding box center [81, 59] width 79 height 12
